Goal: Information Seeking & Learning: Stay updated

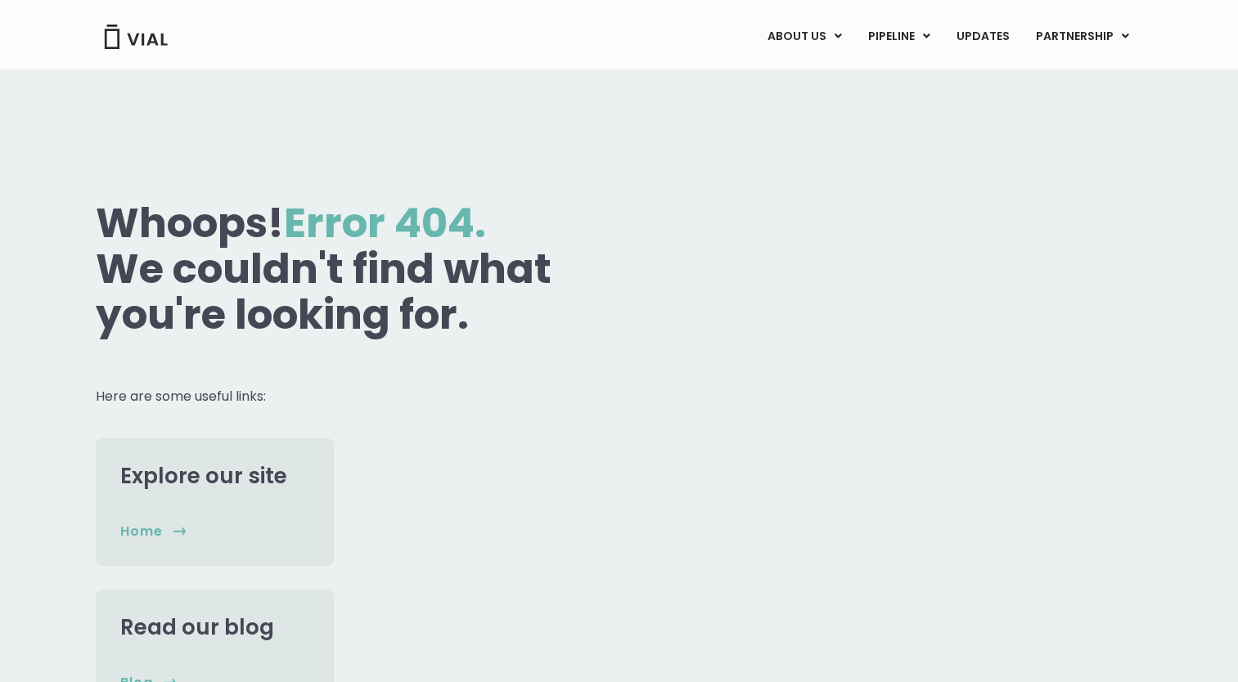
click at [146, 38] on img at bounding box center [135, 37] width 65 height 25
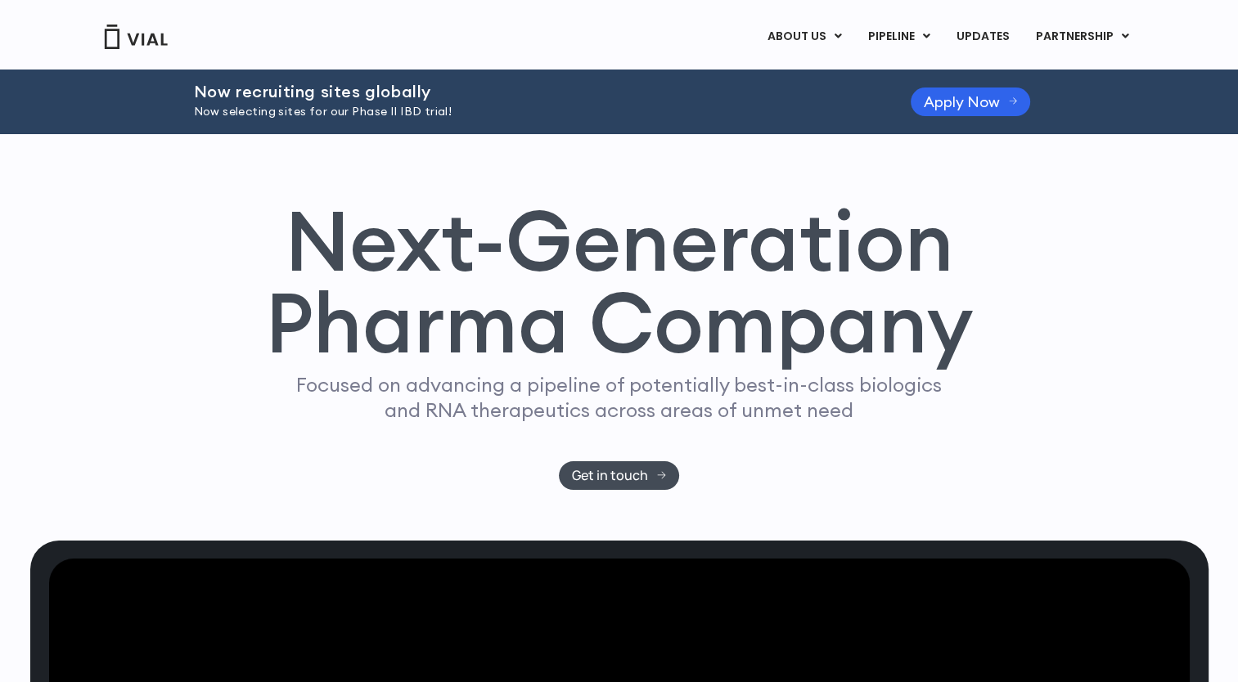
click at [151, 296] on div "Next-Generation Pharma Company Focused on advancing a pipeline of potentially b…" at bounding box center [619, 345] width 1047 height 290
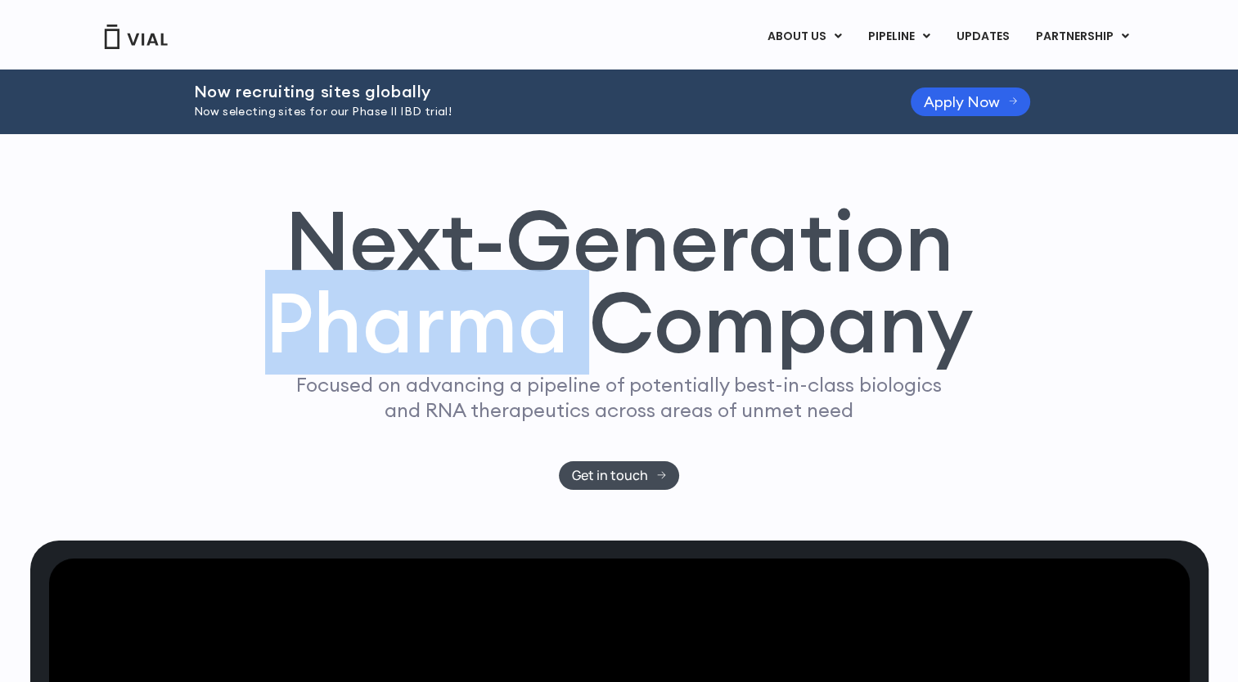
click at [151, 296] on div "Next-Generation Pharma Company Focused on advancing a pipeline of potentially b…" at bounding box center [619, 345] width 1047 height 290
drag, startPoint x: 0, startPoint y: 0, endPoint x: 190, endPoint y: 363, distance: 409.9
click at [190, 363] on div "Next-Generation Pharma Company Focused on advancing a pipeline of potentially b…" at bounding box center [619, 345] width 1047 height 290
click at [982, 38] on link "UPDATES" at bounding box center [982, 37] width 79 height 28
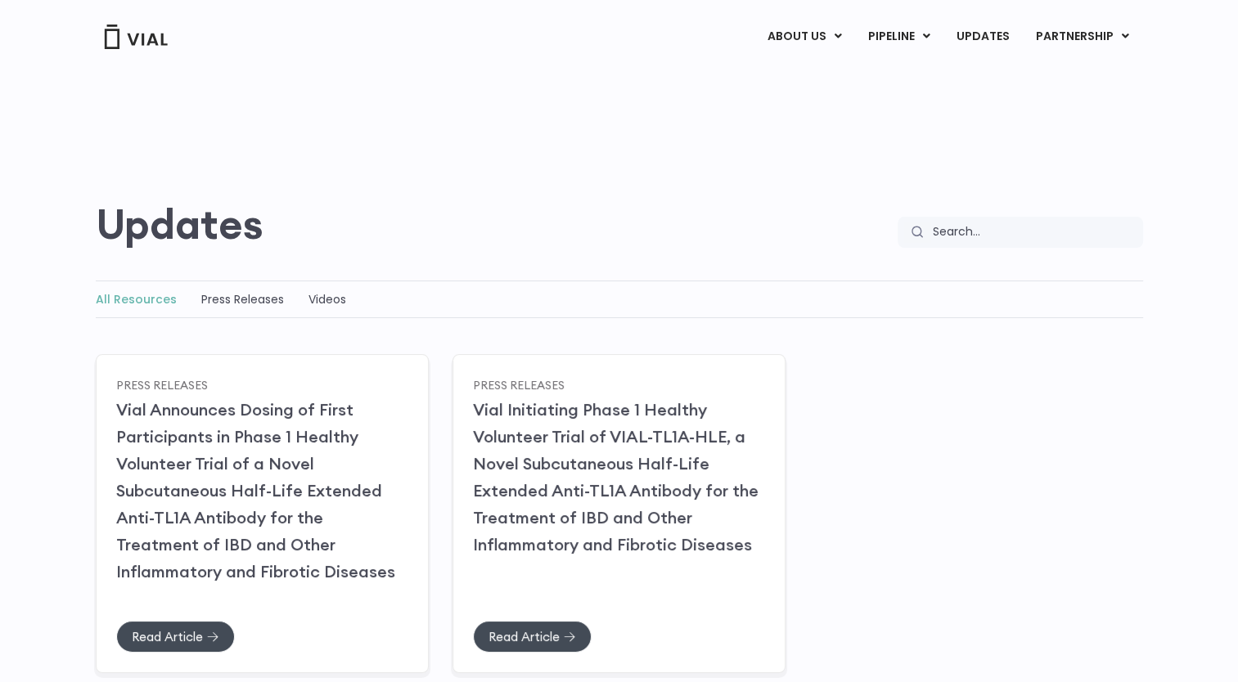
click at [48, 391] on div "All Resources Press Releases Videos All Resources Press Releases Videos All Res…" at bounding box center [619, 475] width 1238 height 389
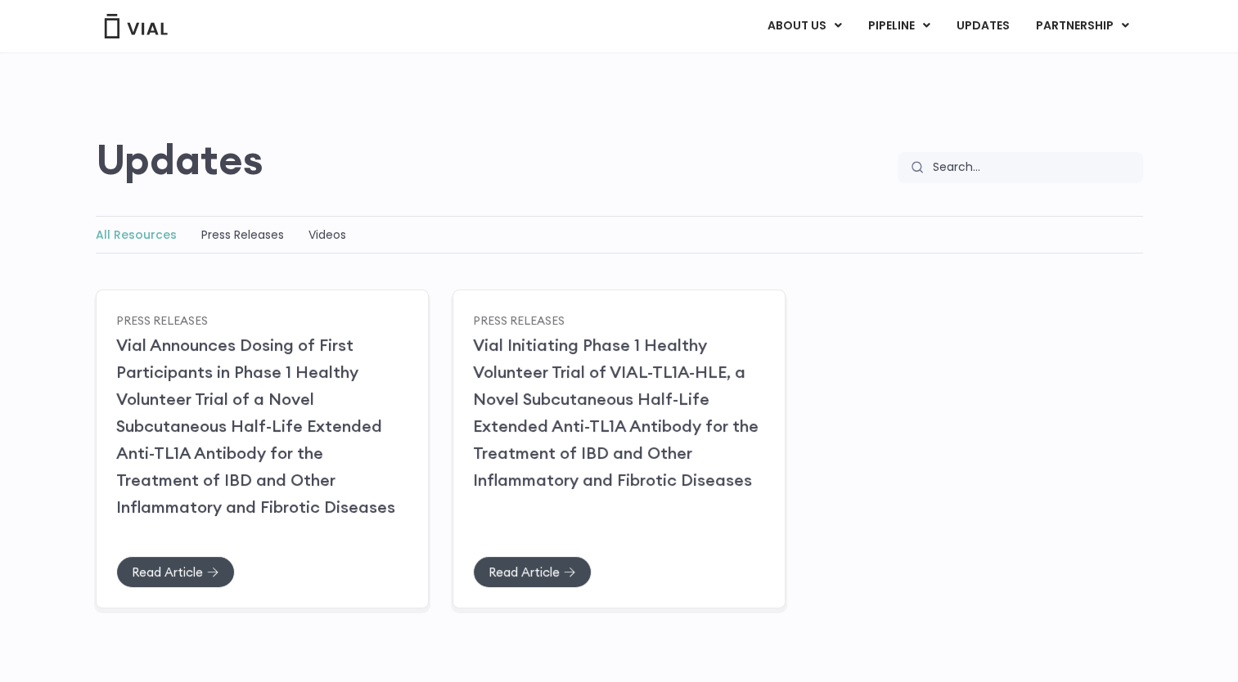
scroll to position [63, 0]
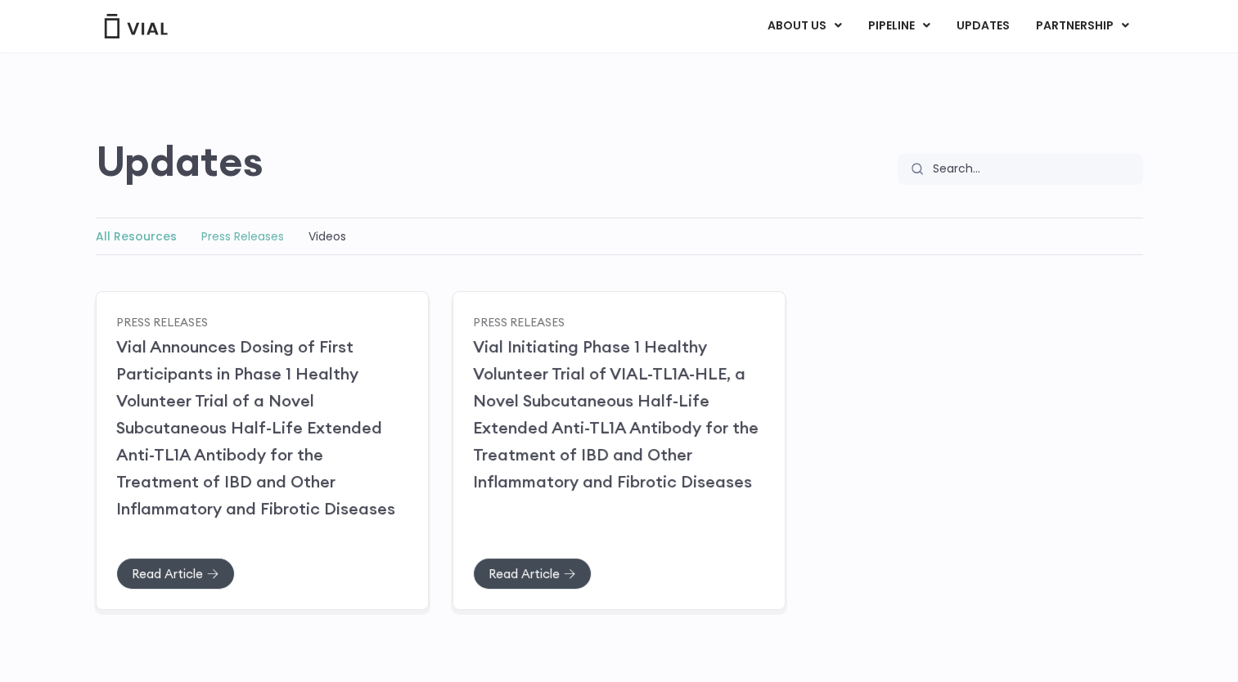
click at [204, 237] on link "Press Releases" at bounding box center [242, 236] width 83 height 16
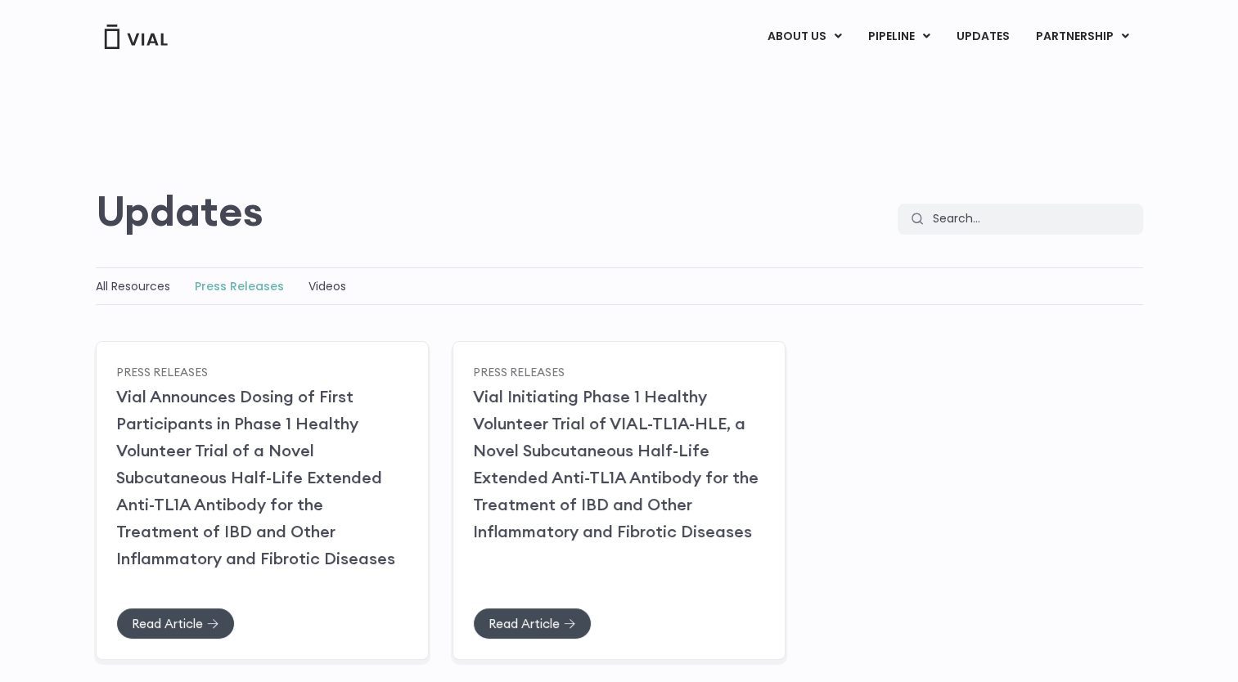
click at [147, 42] on img at bounding box center [135, 37] width 65 height 25
